Goal: Navigation & Orientation: Find specific page/section

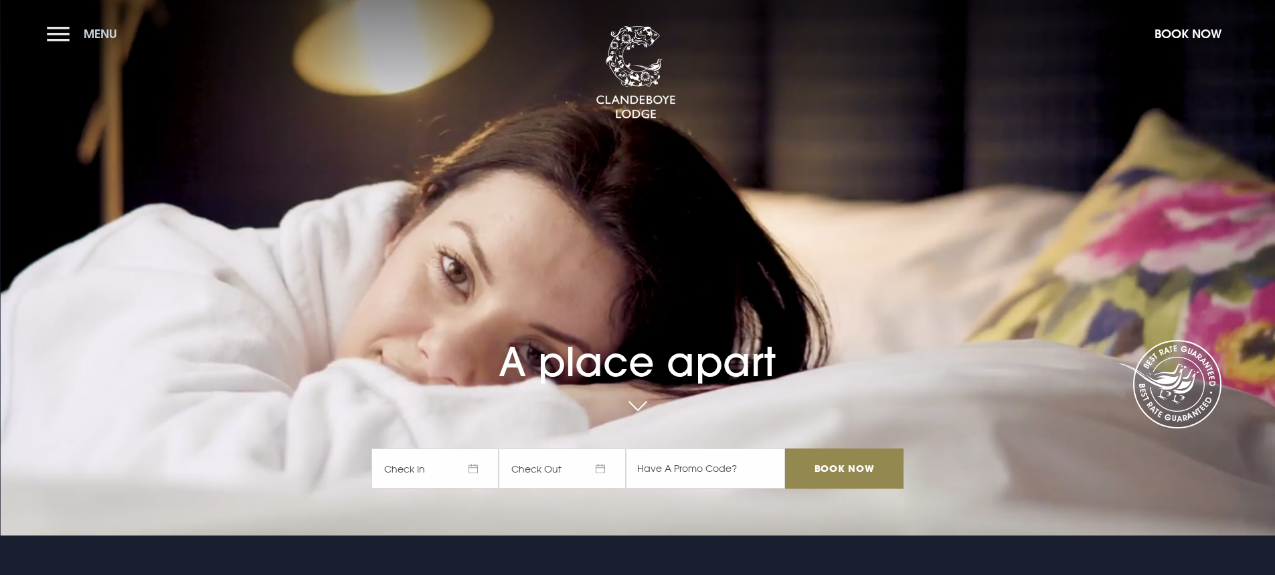
drag, startPoint x: 0, startPoint y: 0, endPoint x: 48, endPoint y: 35, distance: 59.3
click at [38, 36] on section "A place apart Check In Check Out Mon Tue Wed Thur Fri Sat Sun Mon Tue Wed Thur …" at bounding box center [637, 268] width 1275 height 536
click at [48, 35] on button "Menu" at bounding box center [85, 33] width 77 height 29
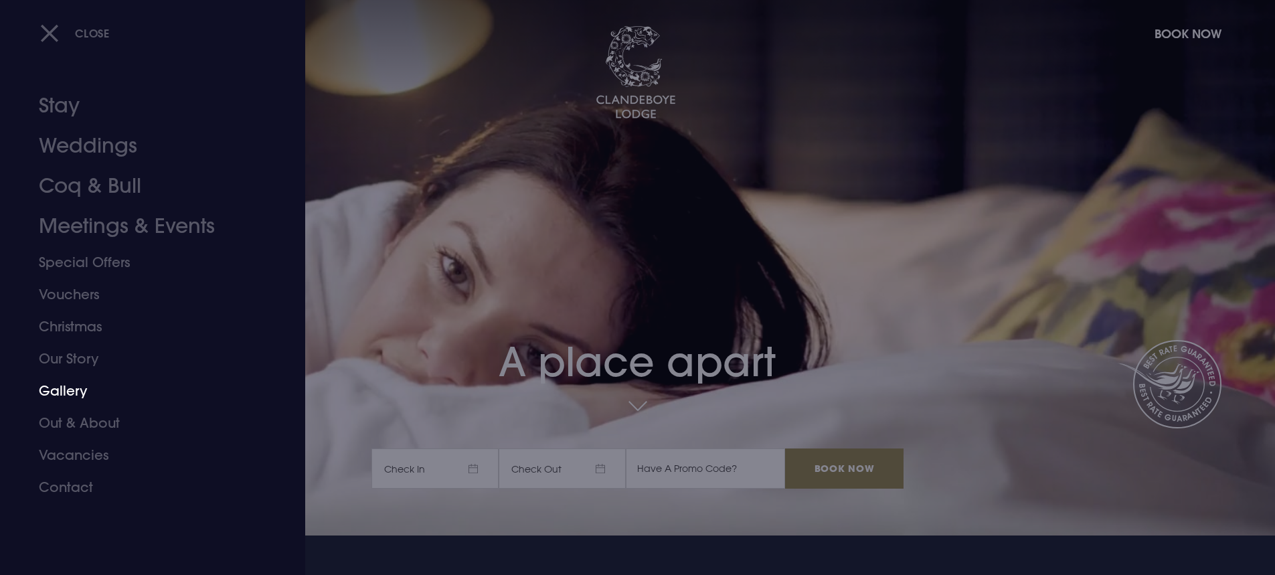
click at [80, 383] on link "Gallery" at bounding box center [145, 391] width 212 height 32
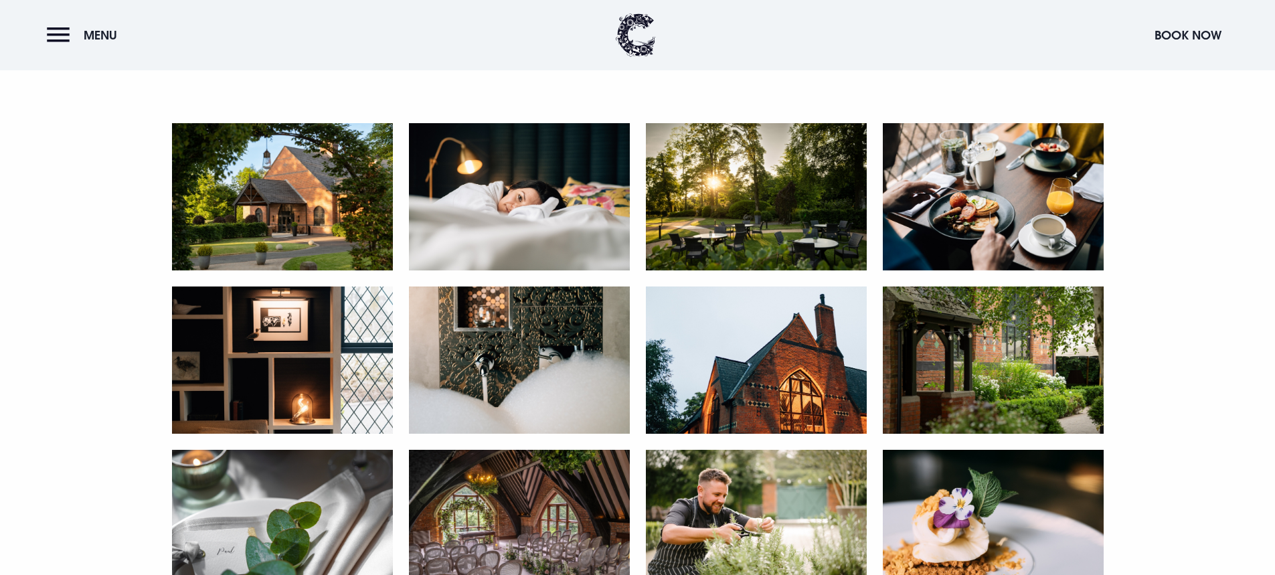
scroll to position [602, 0]
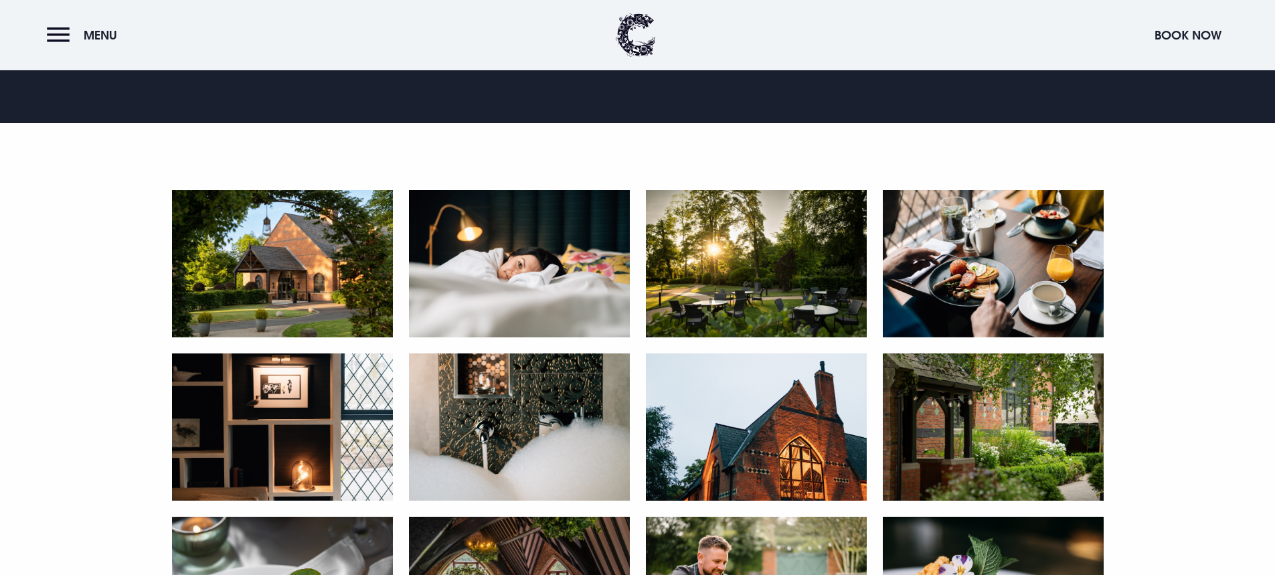
click at [321, 318] on img at bounding box center [282, 263] width 221 height 147
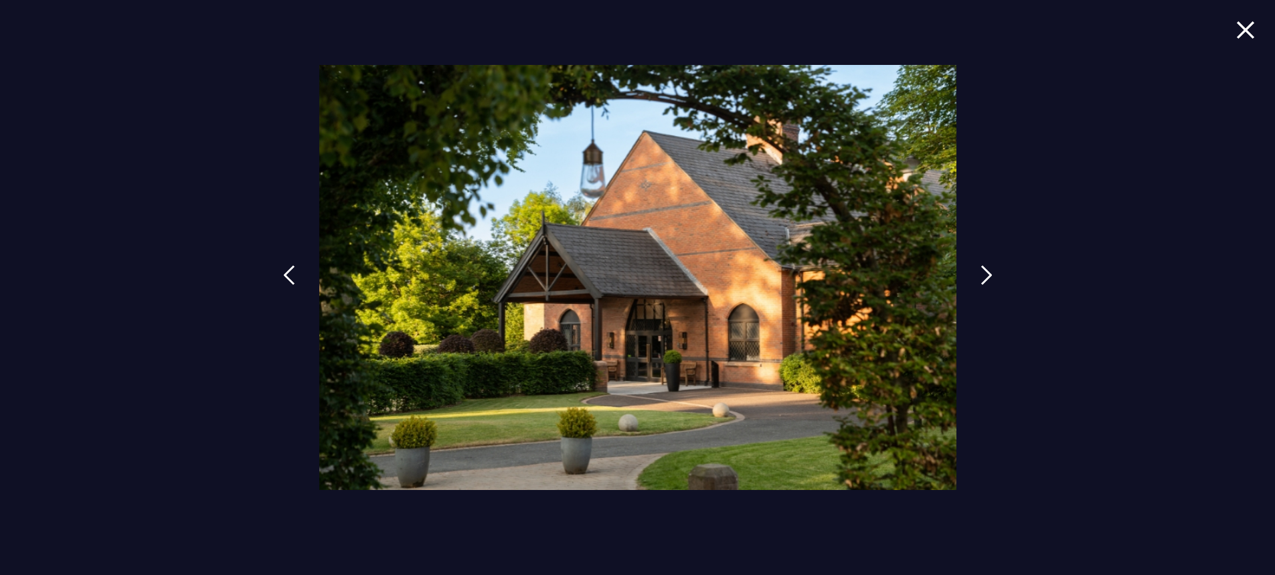
click at [994, 133] on div at bounding box center [637, 287] width 1275 height 575
